Goal: Check status: Check status

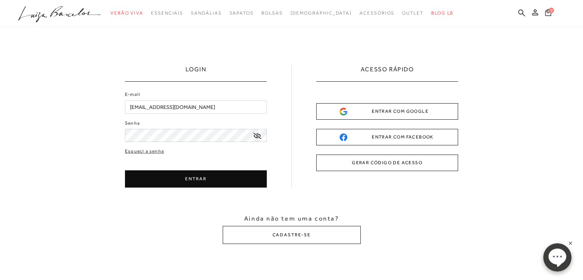
click at [426, 160] on button "GERAR CÓDIGO DE ACESSO" at bounding box center [387, 162] width 142 height 16
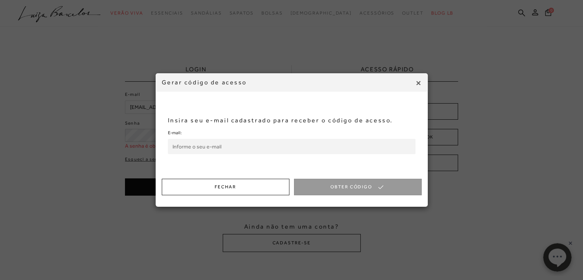
click at [196, 148] on input "E-mail:" at bounding box center [291, 146] width 247 height 15
type input "[EMAIL_ADDRESS][DOMAIN_NAME]"
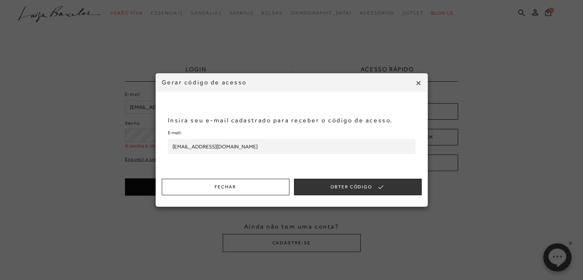
click at [368, 178] on div "Insira seu e-mail cadastrado para receber o código de acesso. E-mail: [EMAIL_AD…" at bounding box center [292, 135] width 272 height 87
click at [365, 184] on button "Obter Código" at bounding box center [358, 187] width 128 height 16
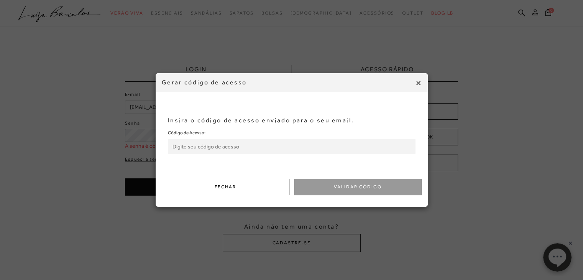
click at [258, 144] on input "Código de Acesso:" at bounding box center [291, 146] width 247 height 15
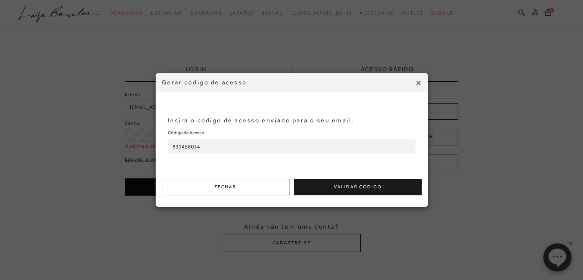
type input "831458034"
click at [350, 191] on button "Validar Código" at bounding box center [358, 187] width 128 height 16
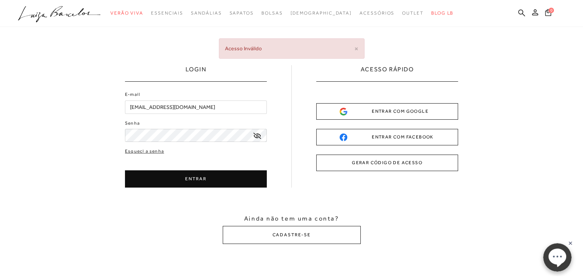
click at [380, 164] on button "GERAR CÓDIGO DE ACESSO" at bounding box center [387, 162] width 142 height 16
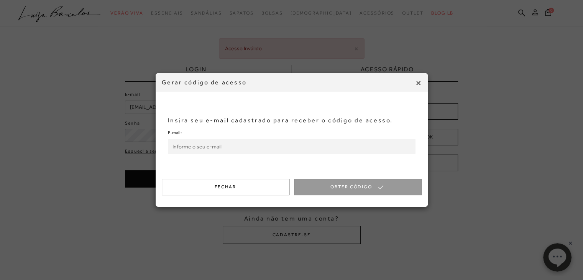
click at [214, 120] on p "Insira seu e-mail cadastrado para receber o código de acesso." at bounding box center [291, 120] width 247 height 8
drag, startPoint x: 210, startPoint y: 136, endPoint x: 207, endPoint y: 143, distance: 8.3
click at [210, 136] on div "E-mail:" at bounding box center [291, 141] width 247 height 26
click at [207, 143] on input "E-mail:" at bounding box center [291, 146] width 247 height 15
type input "[EMAIL_ADDRESS][DOMAIN_NAME]"
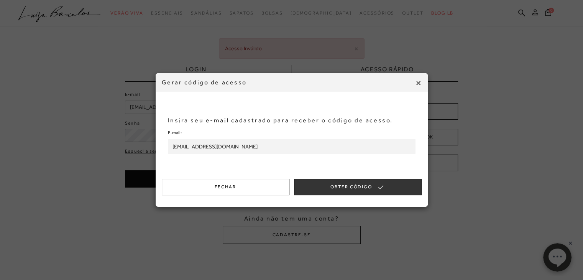
click at [346, 178] on div "Insira seu e-mail cadastrado para receber o código de acesso. E-mail: [EMAIL_AD…" at bounding box center [292, 135] width 272 height 87
click at [345, 183] on button "Obter Código" at bounding box center [358, 187] width 128 height 16
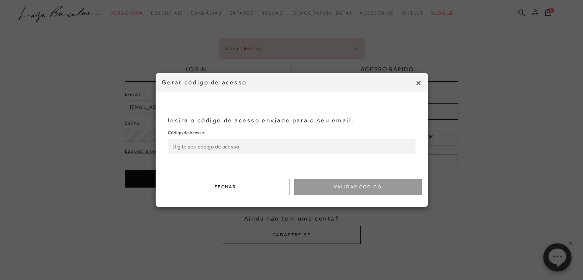
click at [330, 151] on input "Código de Acesso:" at bounding box center [291, 146] width 247 height 15
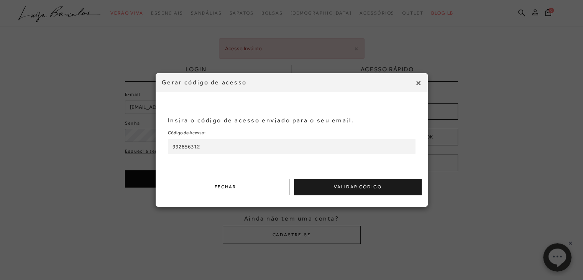
type input "992856312"
click at [341, 190] on button "Validar Código" at bounding box center [358, 187] width 128 height 16
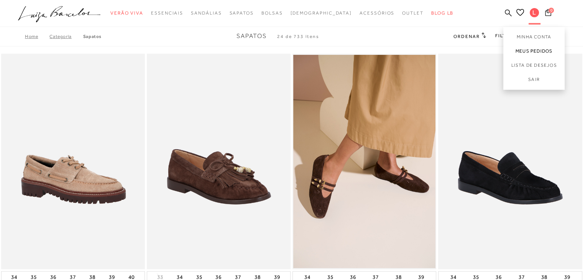
click at [530, 50] on link "Meus Pedidos" at bounding box center [533, 51] width 61 height 14
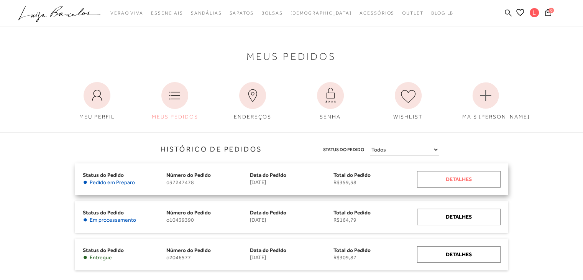
click at [480, 179] on div "Detalhes" at bounding box center [459, 179] width 84 height 16
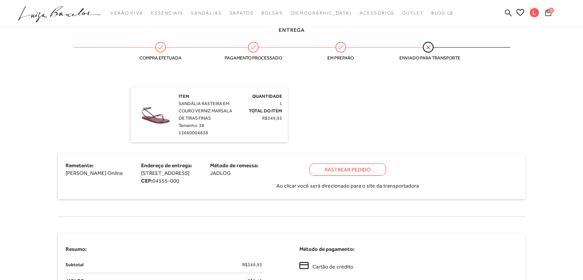
scroll to position [192, 0]
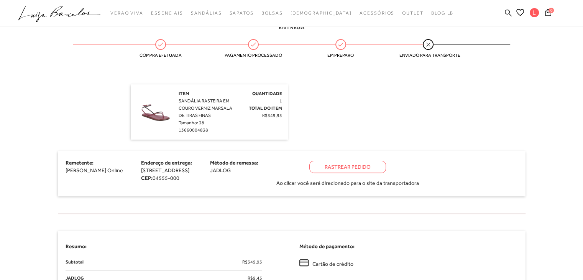
click at [386, 165] on div "Rastrear Pedido" at bounding box center [347, 166] width 77 height 12
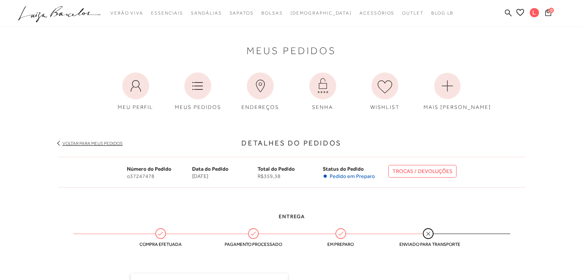
scroll to position [0, 0]
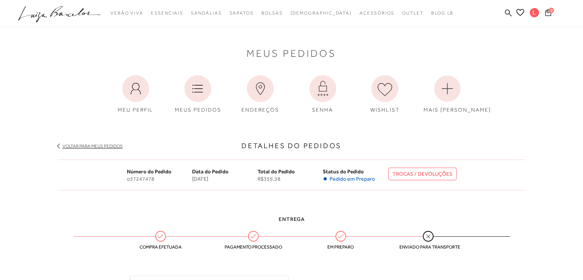
click at [417, 175] on link "TROCAS / DEVOLUÇÕES" at bounding box center [422, 173] width 68 height 13
click at [143, 176] on span "o37247478" at bounding box center [160, 178] width 66 height 7
copy span "o37247478"
